Goal: Complete application form

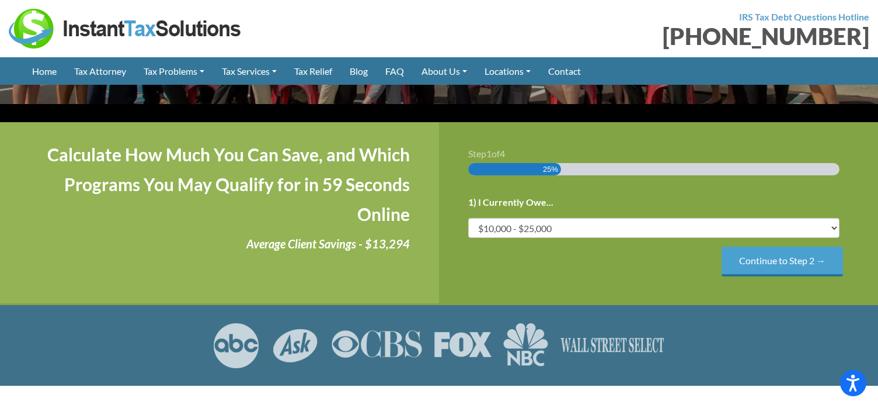
scroll to position [242, 0]
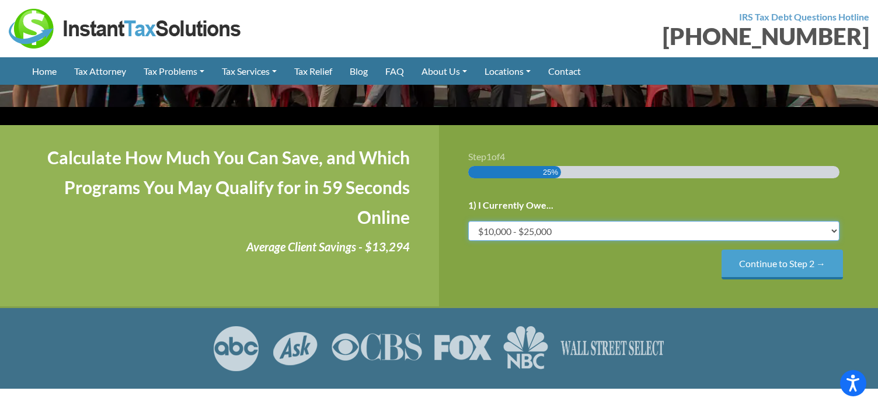
click at [834, 221] on select "Less than $10,000 $10,000 - $25,000 $25,000 - $50,000 $50,000 - $75,000 $75,000+" at bounding box center [653, 231] width 371 height 20
select select "under-10"
click at [468, 221] on select "Less than $10,000 $10,000 - $25,000 $25,000 - $50,000 $50,000 - $75,000 $75,000+" at bounding box center [653, 231] width 371 height 20
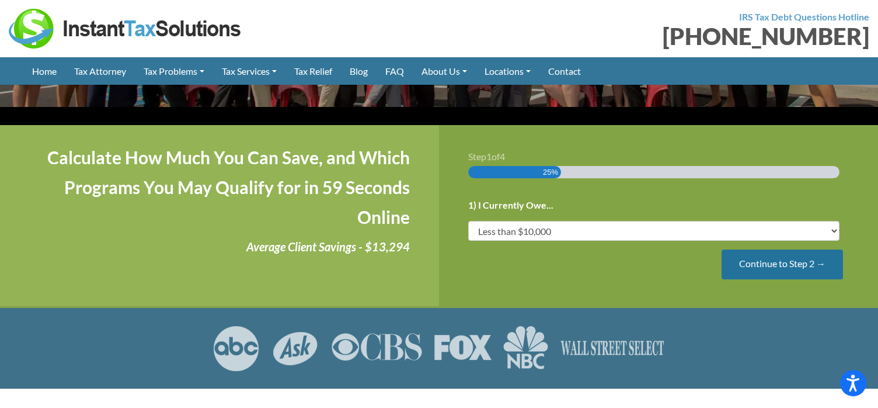
click at [764, 249] on input "Continue to Step 2 →" at bounding box center [782, 264] width 121 height 30
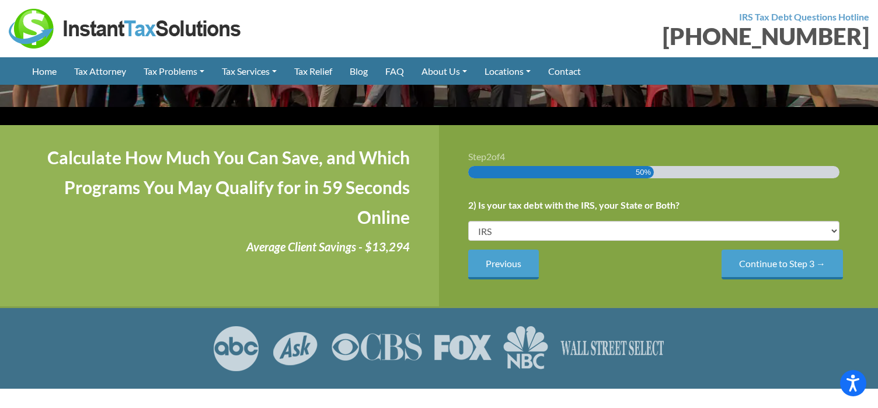
scroll to position [0, 0]
click at [775, 252] on input "Continue to Step 3 →" at bounding box center [782, 264] width 121 height 30
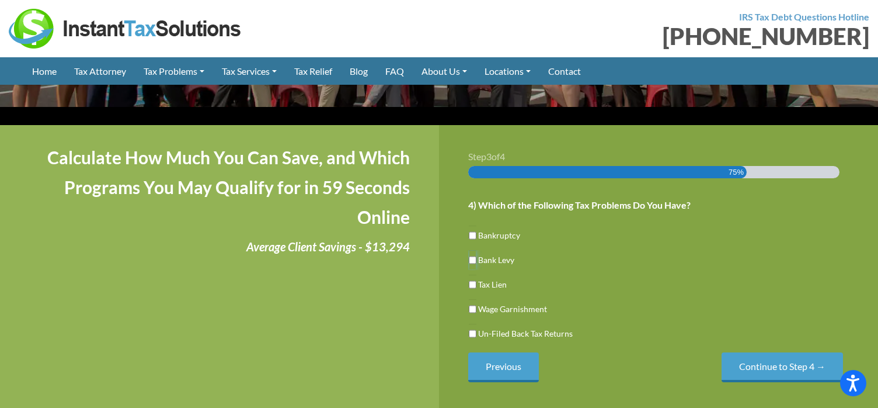
click at [474, 250] on input "Bank Levy" at bounding box center [473, 260] width 8 height 20
checkbox input "true"
click at [763, 355] on input "Continue to Step 4 →" at bounding box center [782, 367] width 121 height 30
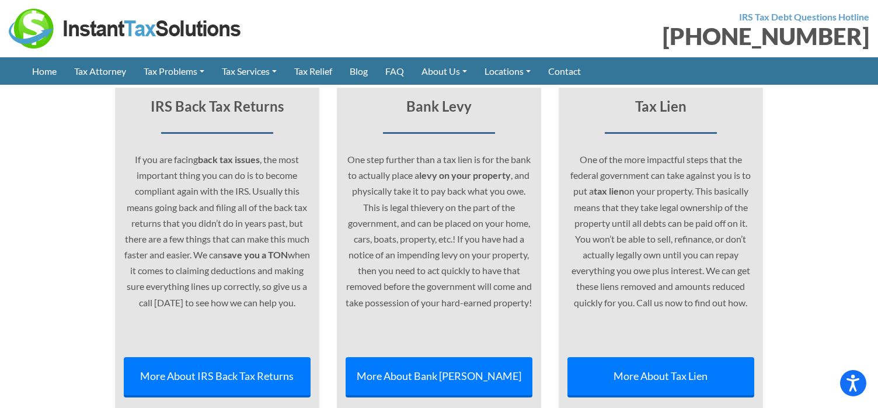
scroll to position [3464, 0]
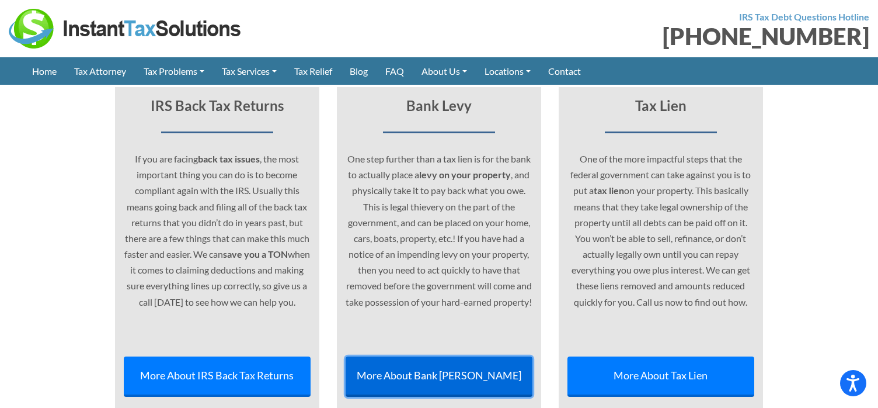
click at [478, 356] on link "More About Bank Levy" at bounding box center [439, 376] width 187 height 40
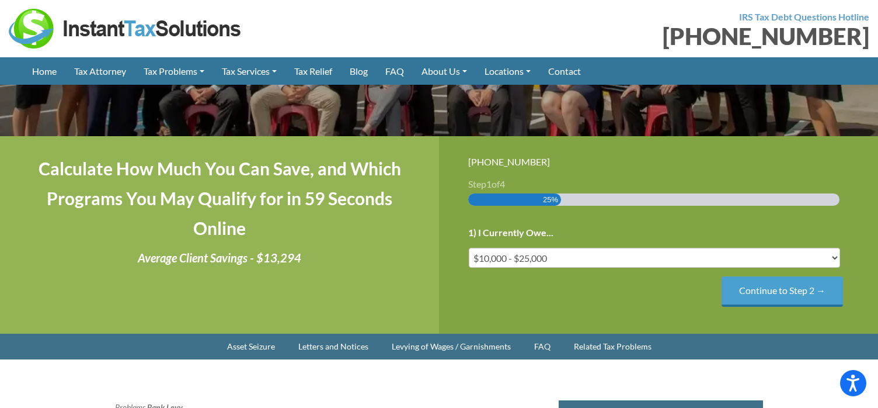
scroll to position [215, 0]
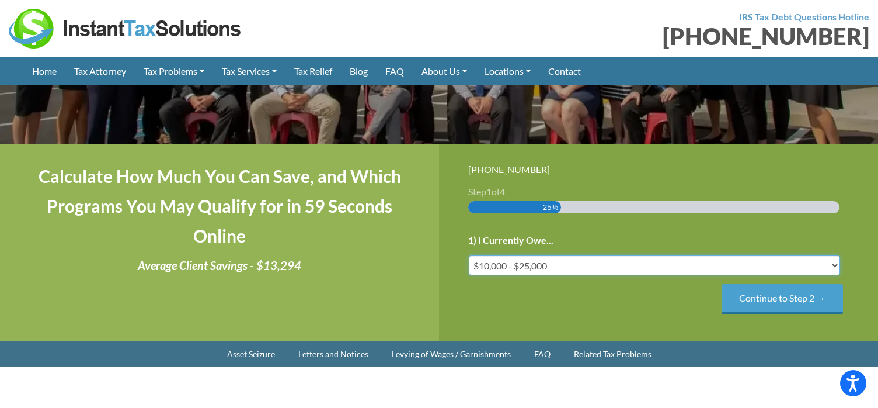
click at [833, 265] on select "Less than $10,000 $10,000 - $25,000 $25,000 - $50,000 $50,000 - $75,000 $75,000+" at bounding box center [654, 265] width 371 height 20
select select "under-10"
click at [469, 255] on select "Less than $10,000 $10,000 - $25,000 $25,000 - $50,000 $50,000 - $75,000 $75,000+" at bounding box center [654, 265] width 371 height 20
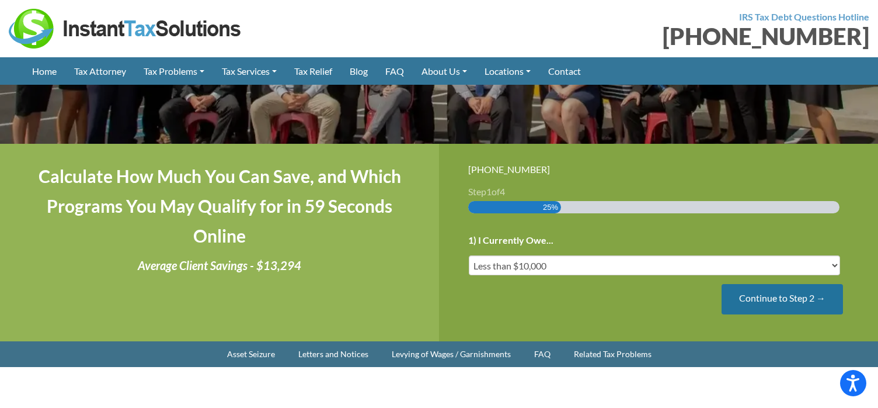
click at [766, 303] on input "Continue to Step 2 →" at bounding box center [782, 299] width 121 height 30
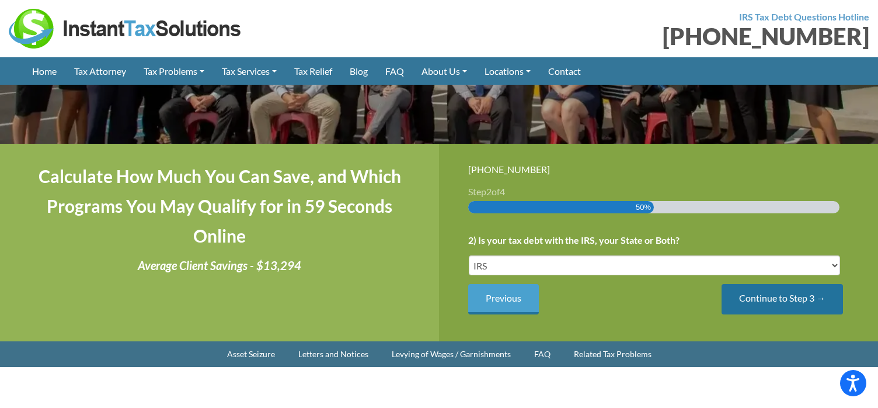
click at [755, 300] on input "Continue to Step 3 →" at bounding box center [782, 299] width 121 height 30
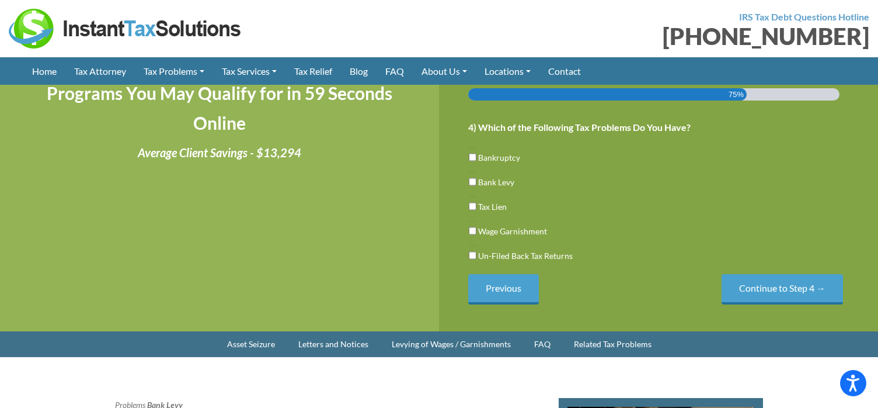
scroll to position [320, 0]
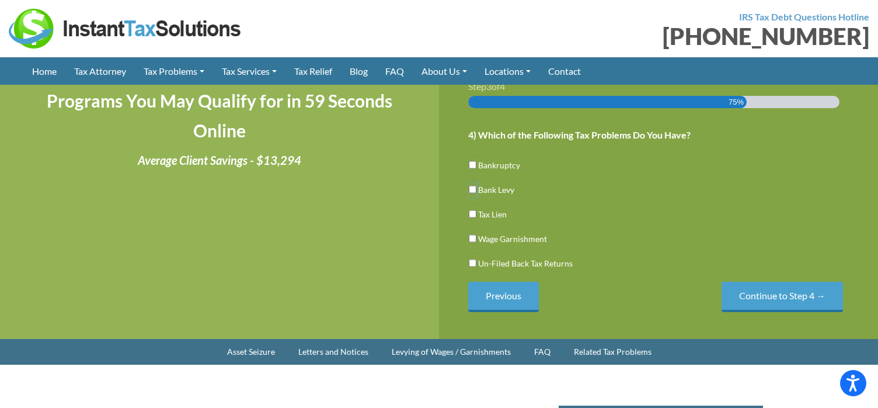
click at [473, 189] on input "Bank Levy" at bounding box center [473, 189] width 8 height 20
checkbox input "true"
click at [771, 295] on input "Continue to Step 4 →" at bounding box center [782, 296] width 121 height 30
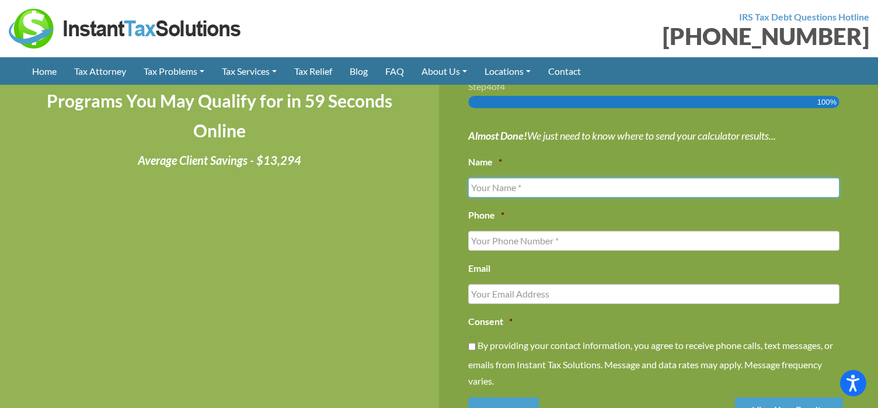
click at [508, 186] on input "Name *" at bounding box center [653, 188] width 371 height 20
type input "Mark Powell"
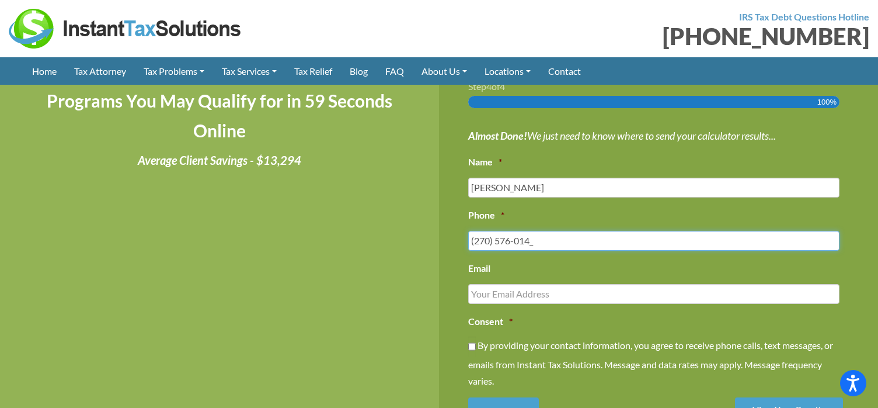
type input "(270) 576-0140"
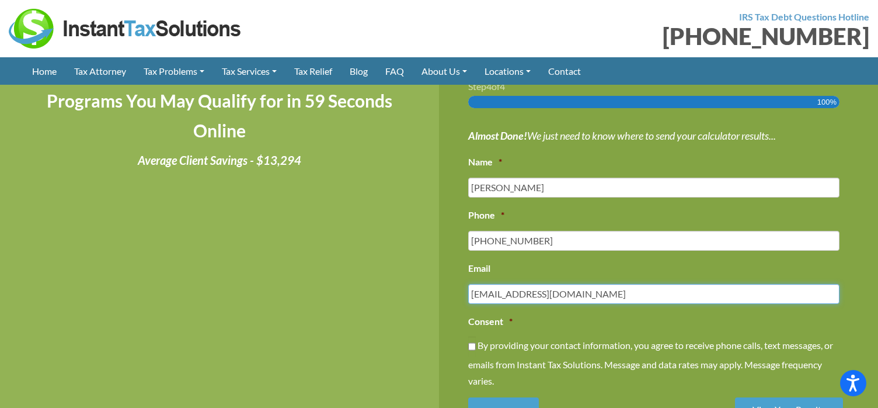
type input "mapowell1288@gmail.com"
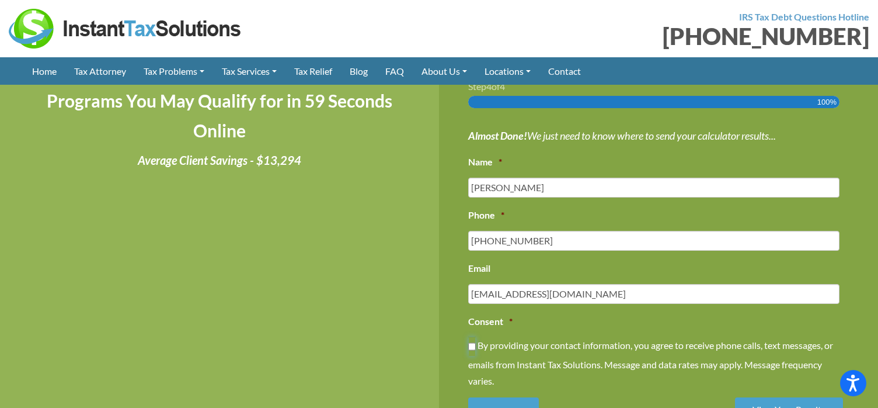
click at [471, 343] on input "By providing your contact information, you agree to receive phone calls, text m…" at bounding box center [472, 346] width 8 height 20
checkbox input "true"
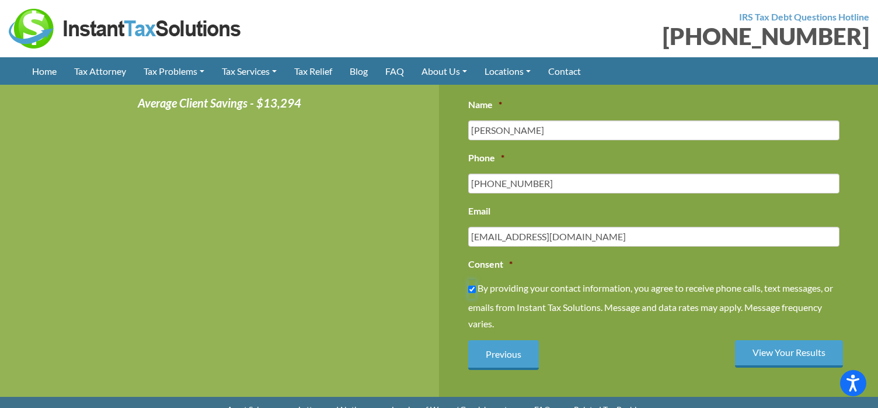
scroll to position [413, 0]
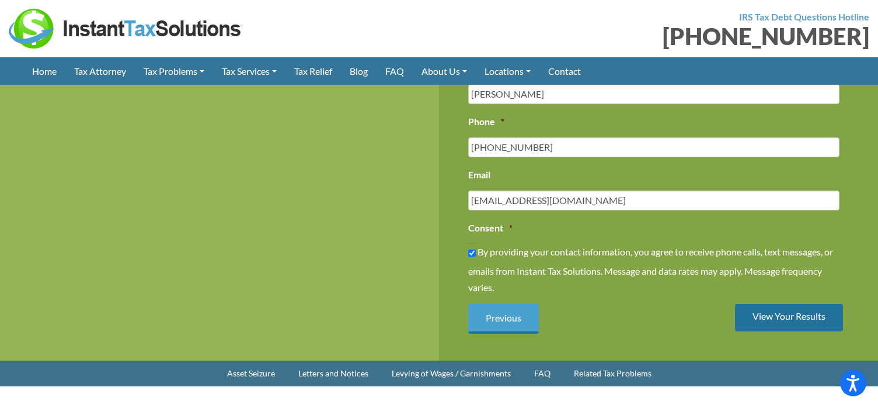
click at [789, 310] on input "View Your Results" at bounding box center [789, 317] width 108 height 27
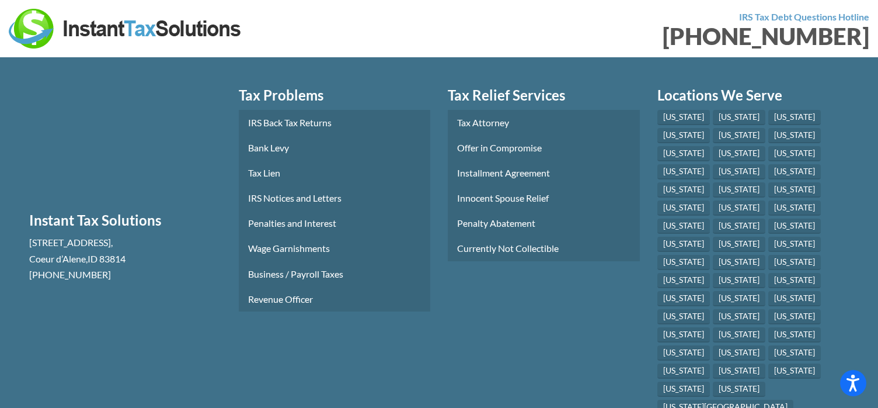
scroll to position [677, 0]
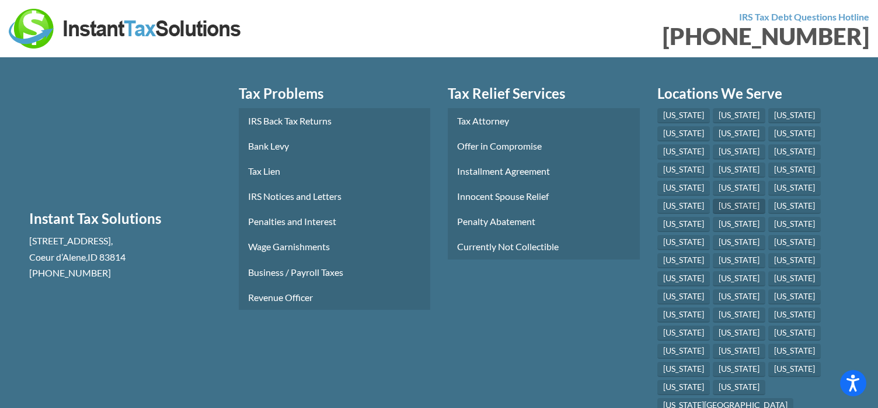
click at [713, 202] on link "[US_STATE]" at bounding box center [739, 206] width 53 height 15
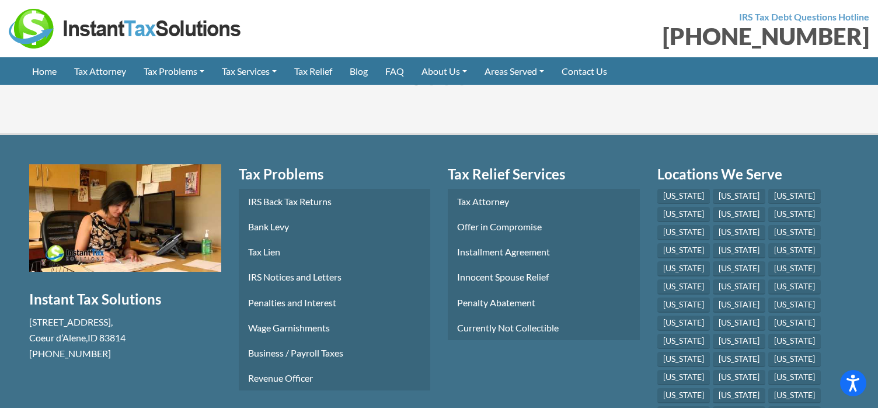
scroll to position [1712, 0]
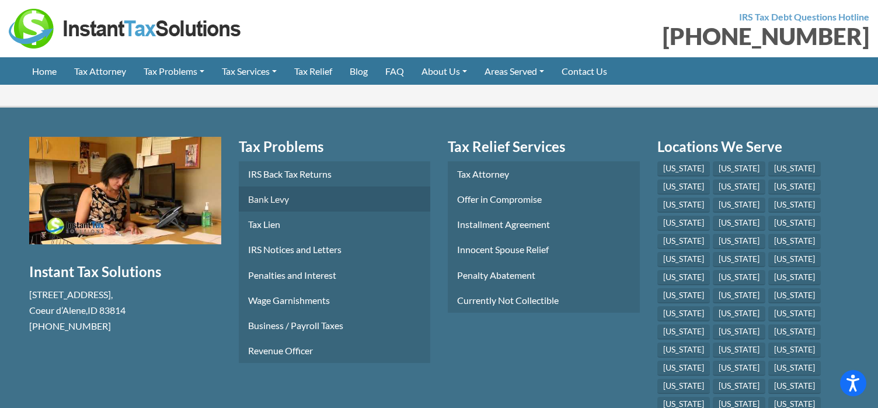
click at [273, 186] on link "Bank Levy" at bounding box center [335, 198] width 192 height 25
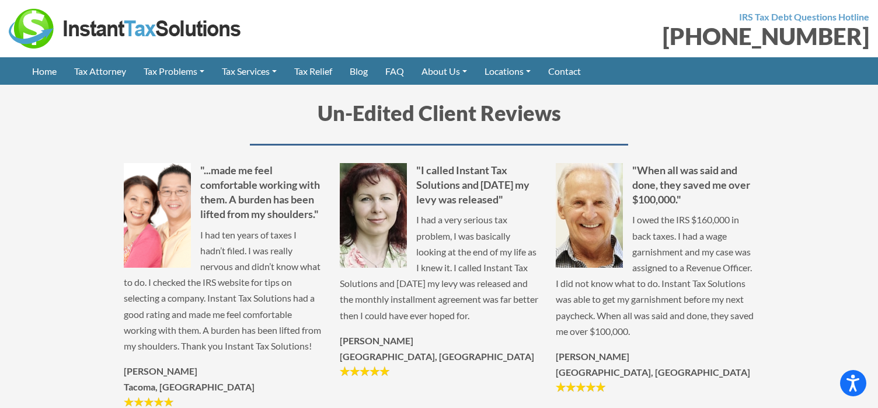
scroll to position [5244, 0]
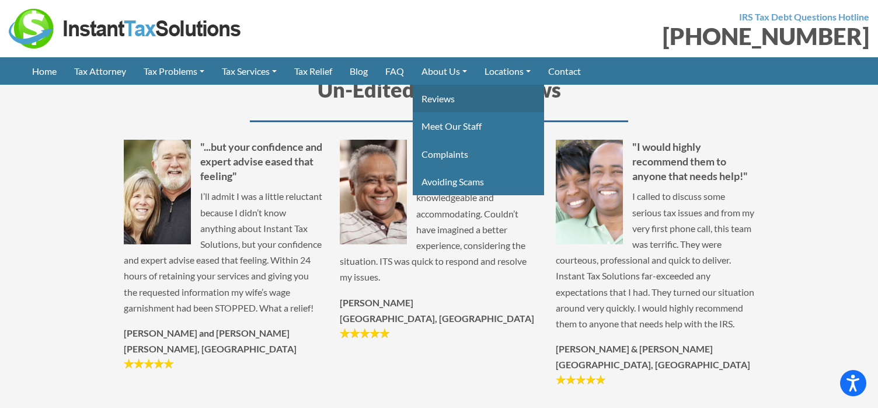
click at [444, 95] on link "Reviews" at bounding box center [478, 98] width 131 height 27
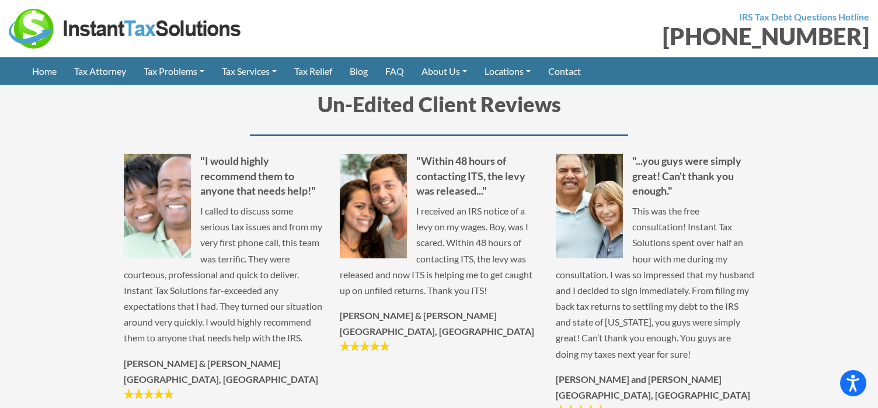
scroll to position [2497, 0]
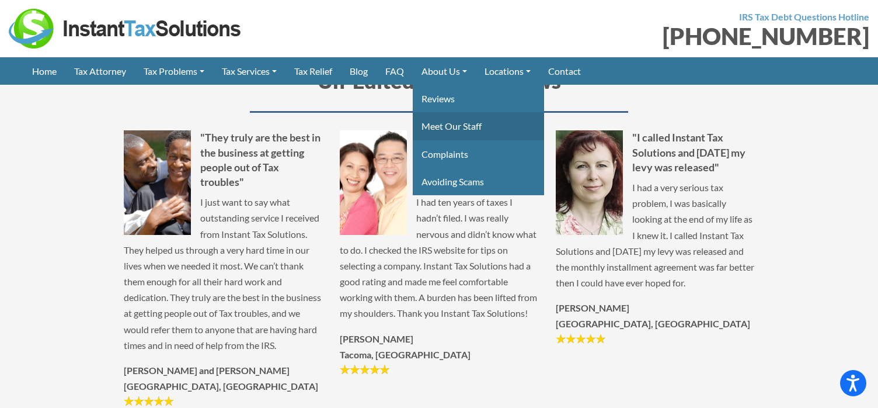
click at [460, 122] on link "Meet Our Staff" at bounding box center [478, 125] width 131 height 27
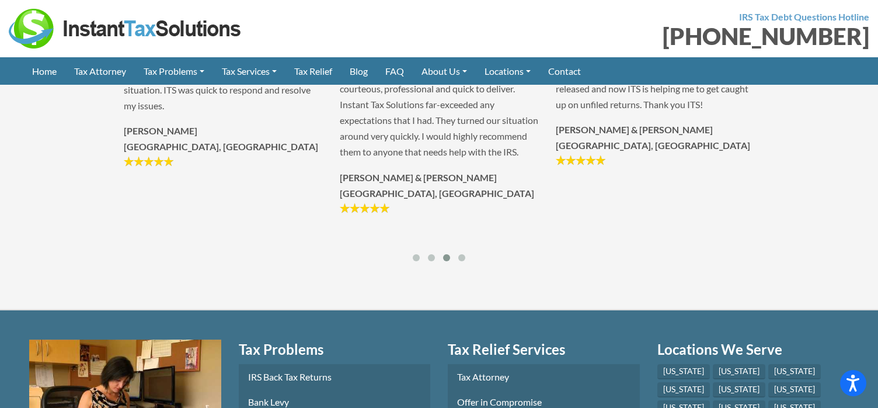
scroll to position [5828, 0]
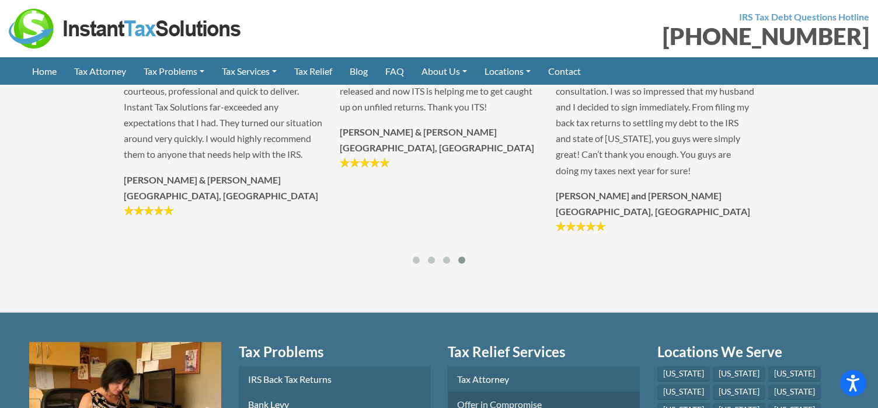
click at [501, 391] on link "Offer in Compromise" at bounding box center [544, 403] width 192 height 25
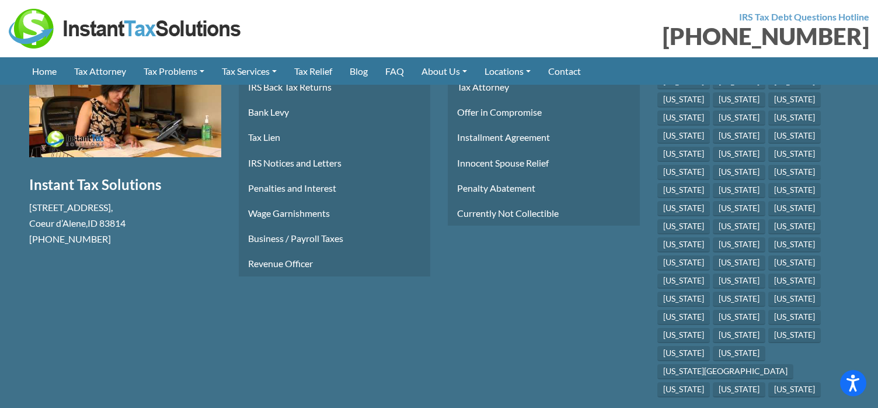
scroll to position [3926, 0]
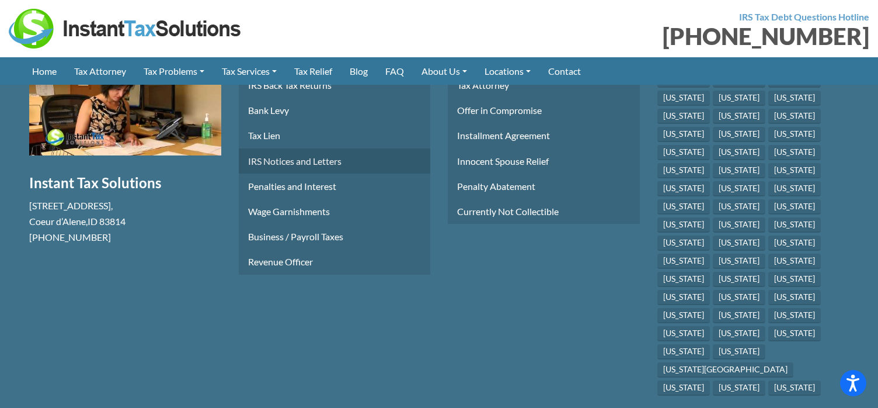
click at [259, 173] on link "IRS Notices and Letters" at bounding box center [335, 160] width 192 height 25
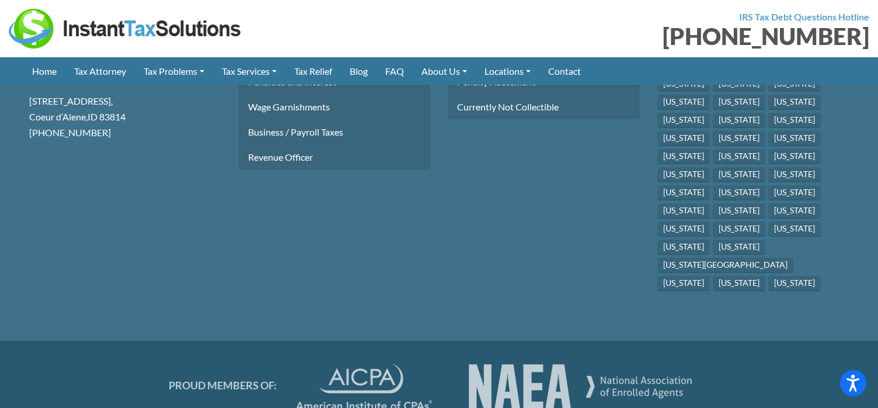
scroll to position [6893, 0]
